Goal: Download file/media

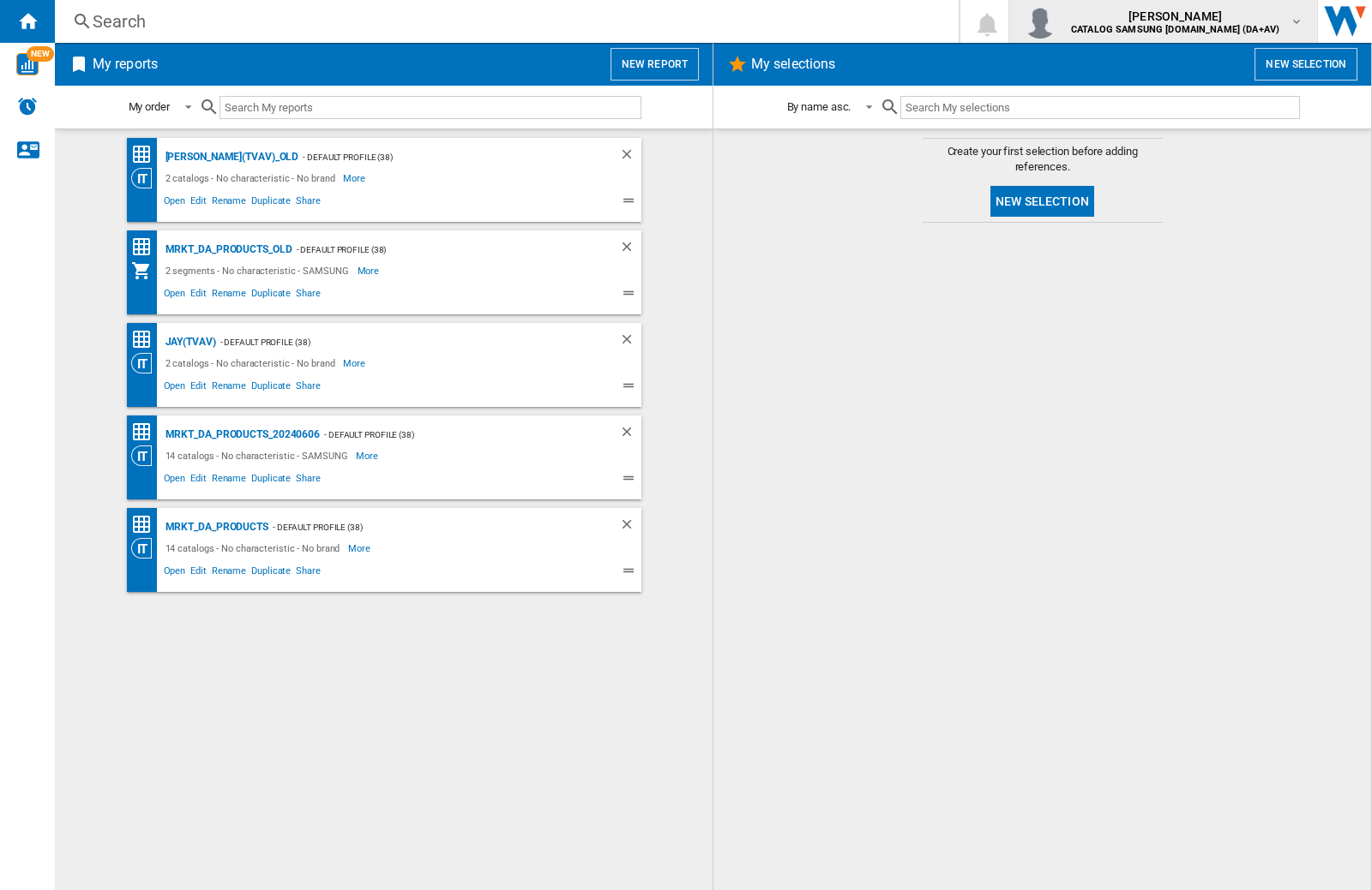
click at [1057, 21] on img "button" at bounding box center [1040, 22] width 35 height 35
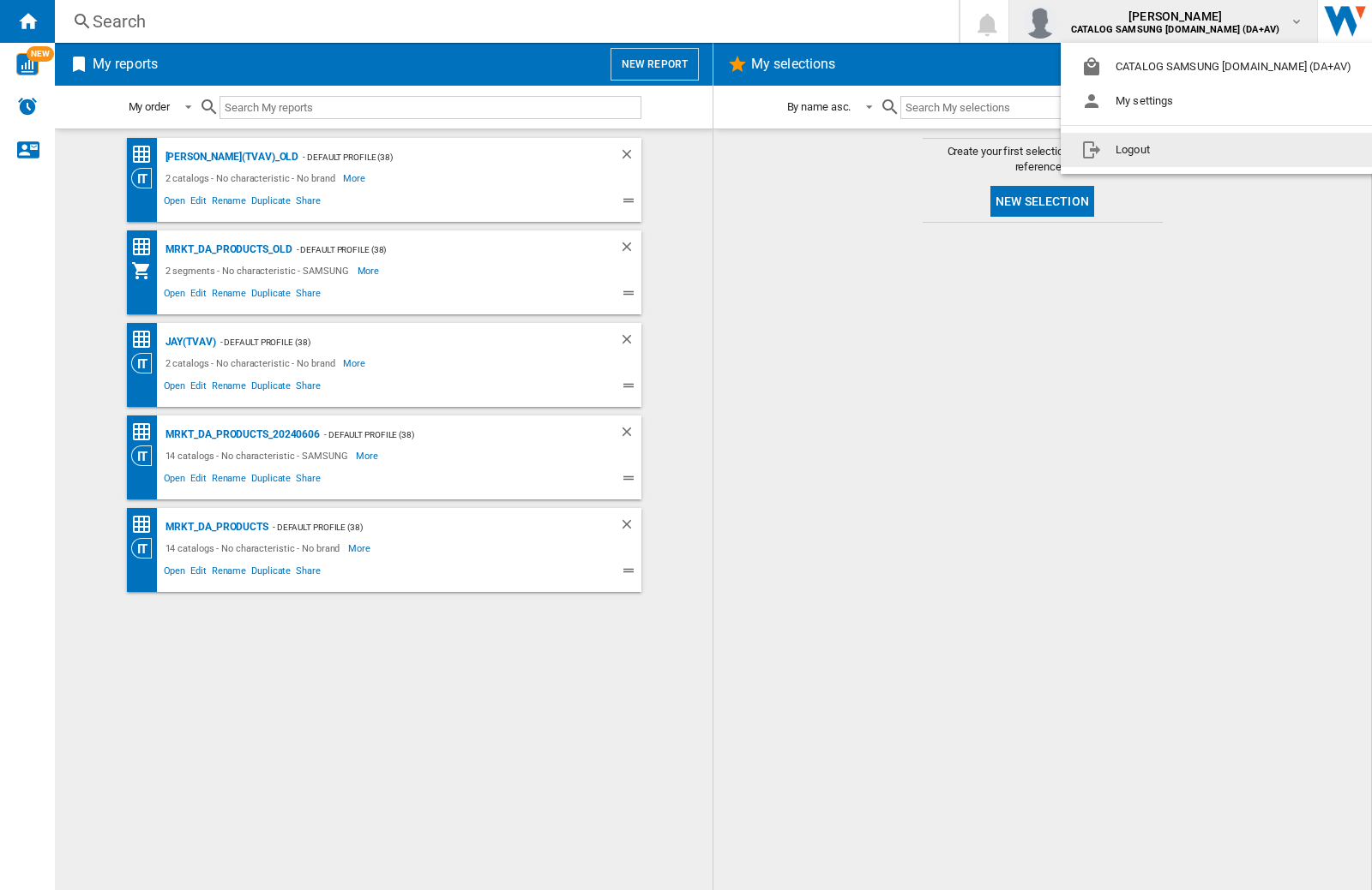
click at [1192, 150] on button "Logout" at bounding box center [1219, 150] width 318 height 35
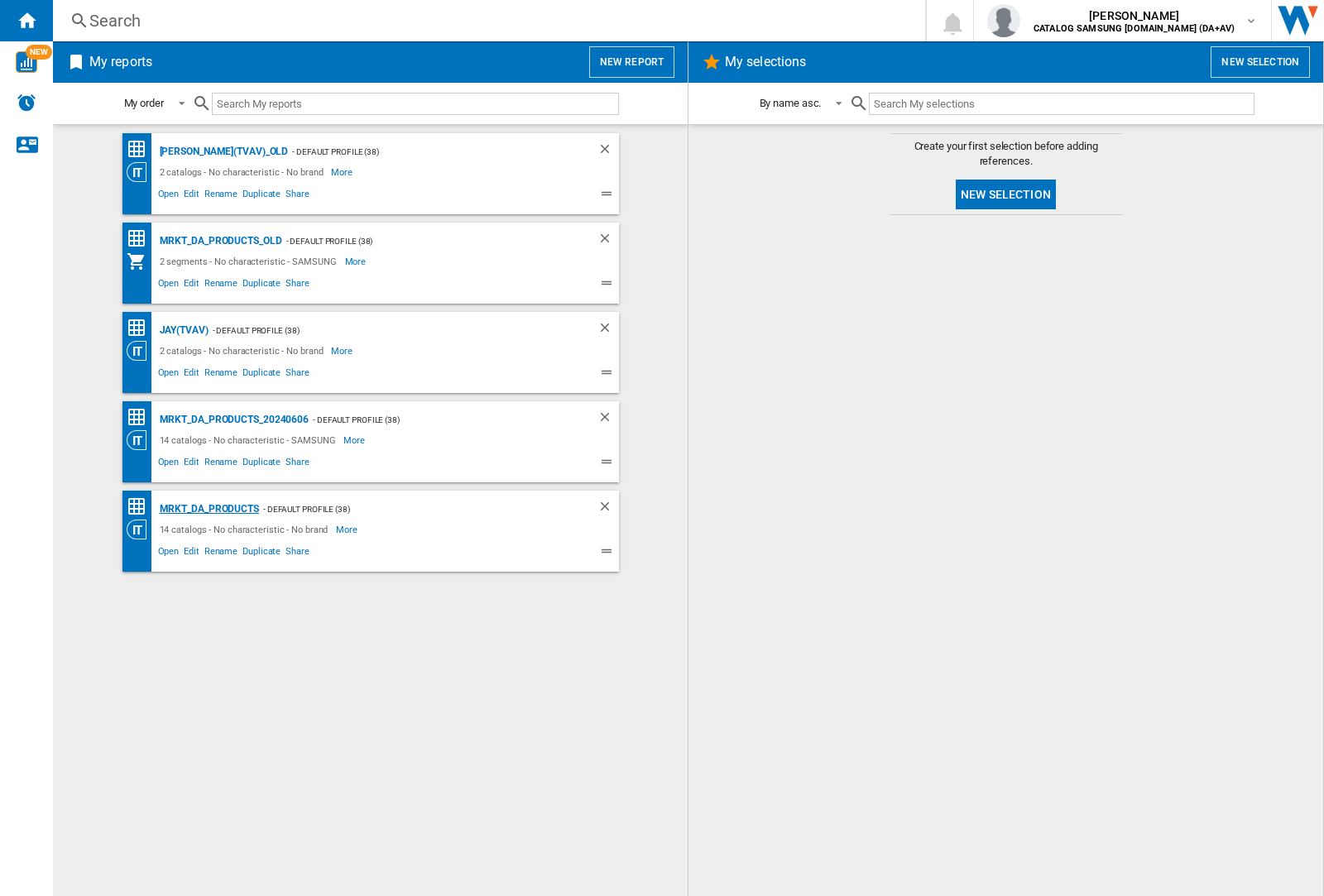
click at [209, 509] on div "MRKT_DA_PRODUCTS" at bounding box center [207, 509] width 103 height 20
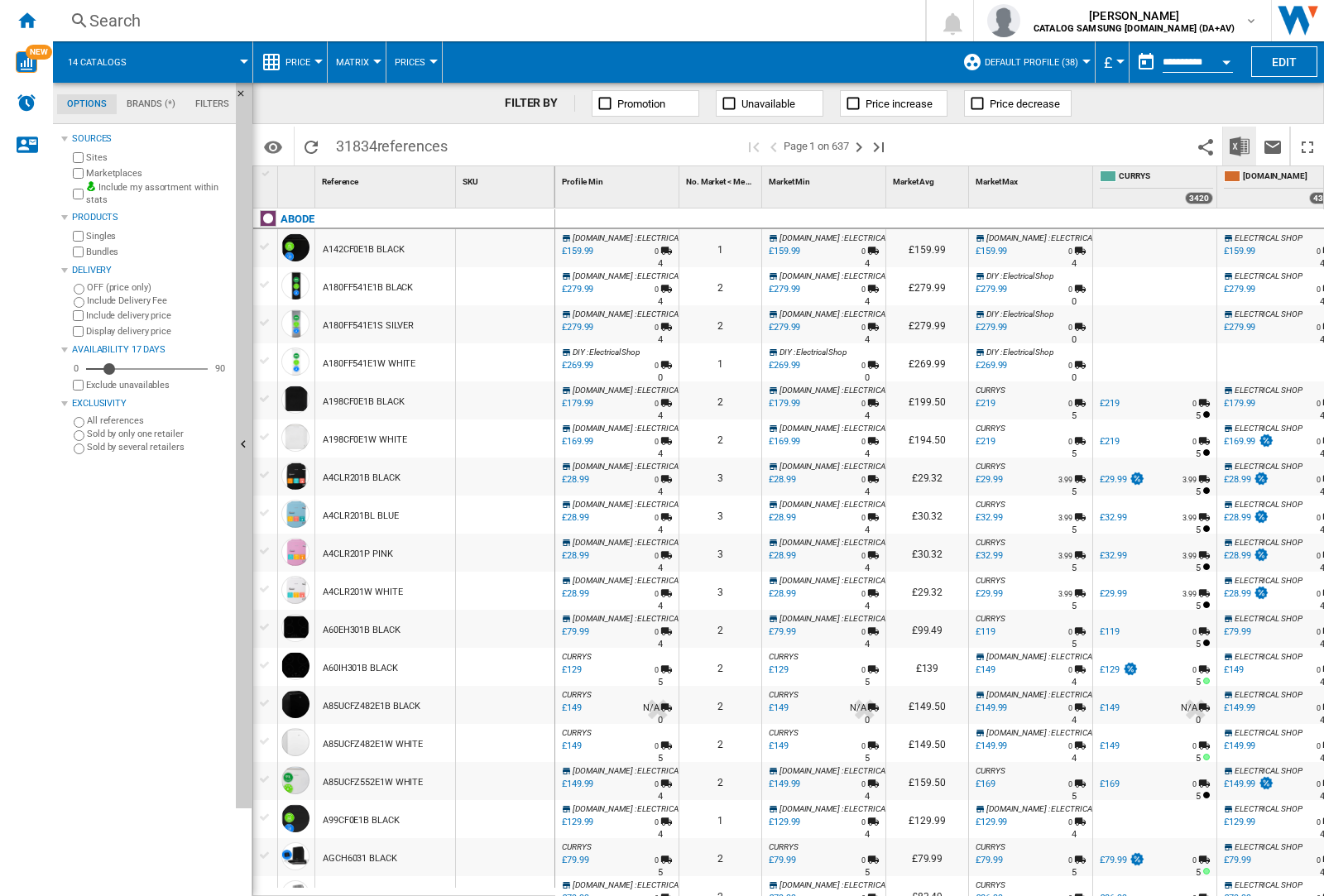
click at [1239, 144] on img "Download in Excel" at bounding box center [1239, 146] width 20 height 20
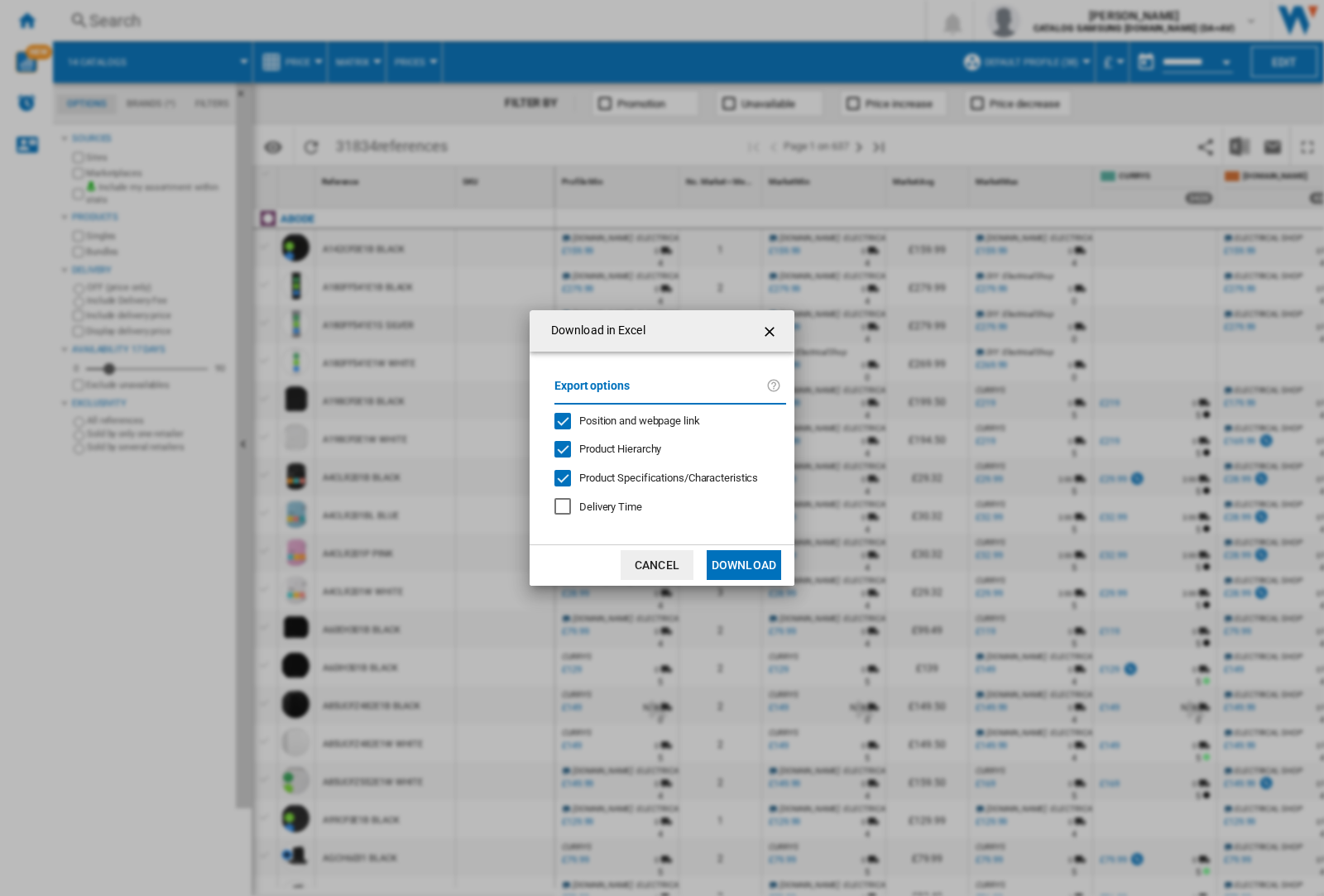
click at [629, 420] on span "Position and webpage link" at bounding box center [639, 421] width 121 height 12
click at [744, 565] on button "Download" at bounding box center [744, 565] width 75 height 30
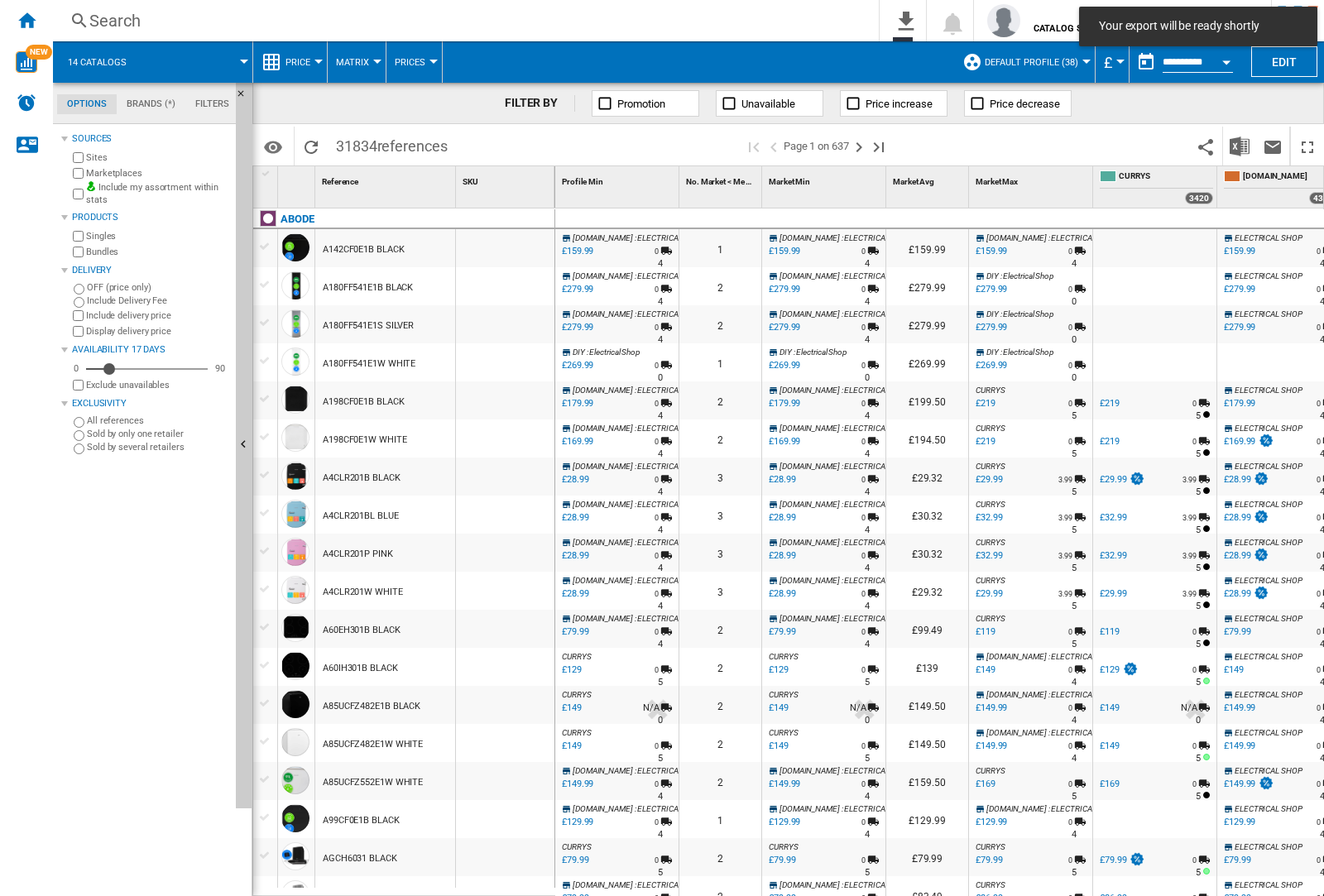
click at [515, 283] on div at bounding box center [505, 286] width 99 height 38
